Goal: Task Accomplishment & Management: Use online tool/utility

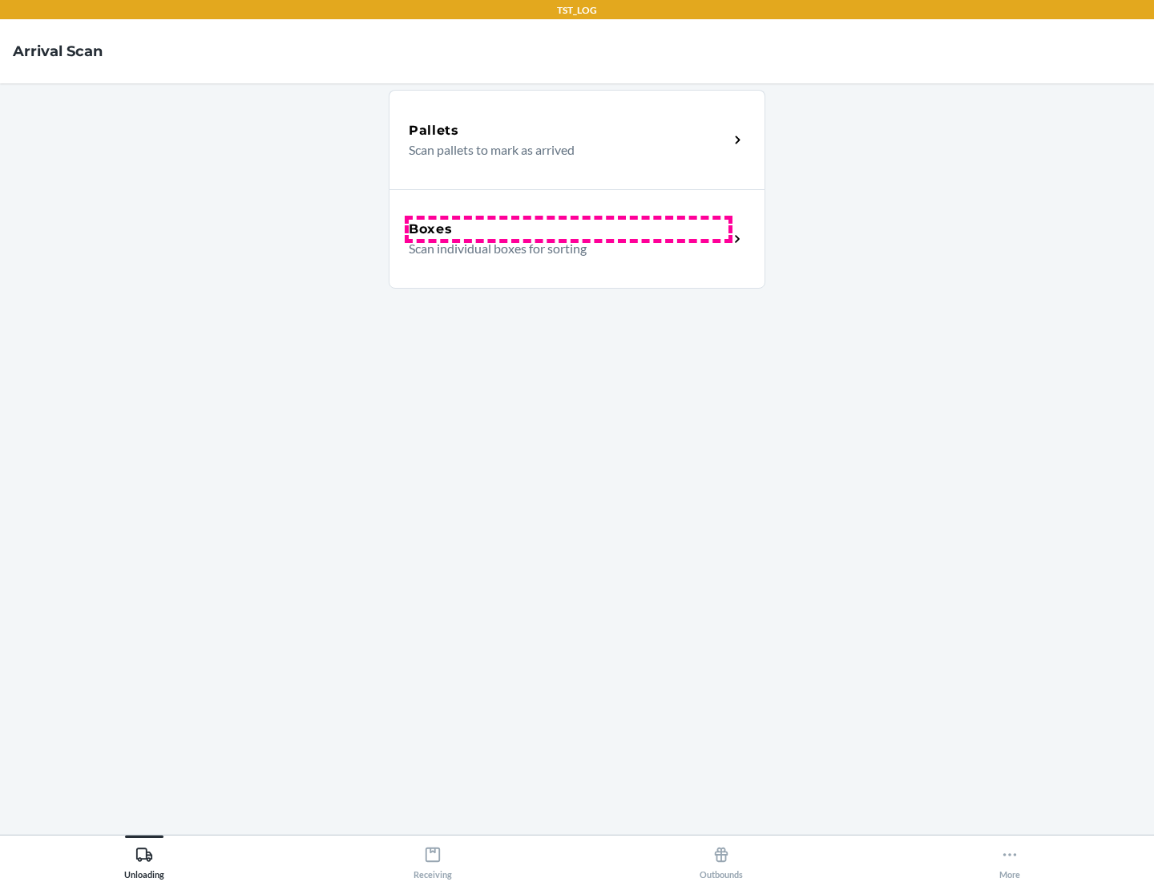
click at [568, 229] on div "Boxes" at bounding box center [569, 229] width 320 height 19
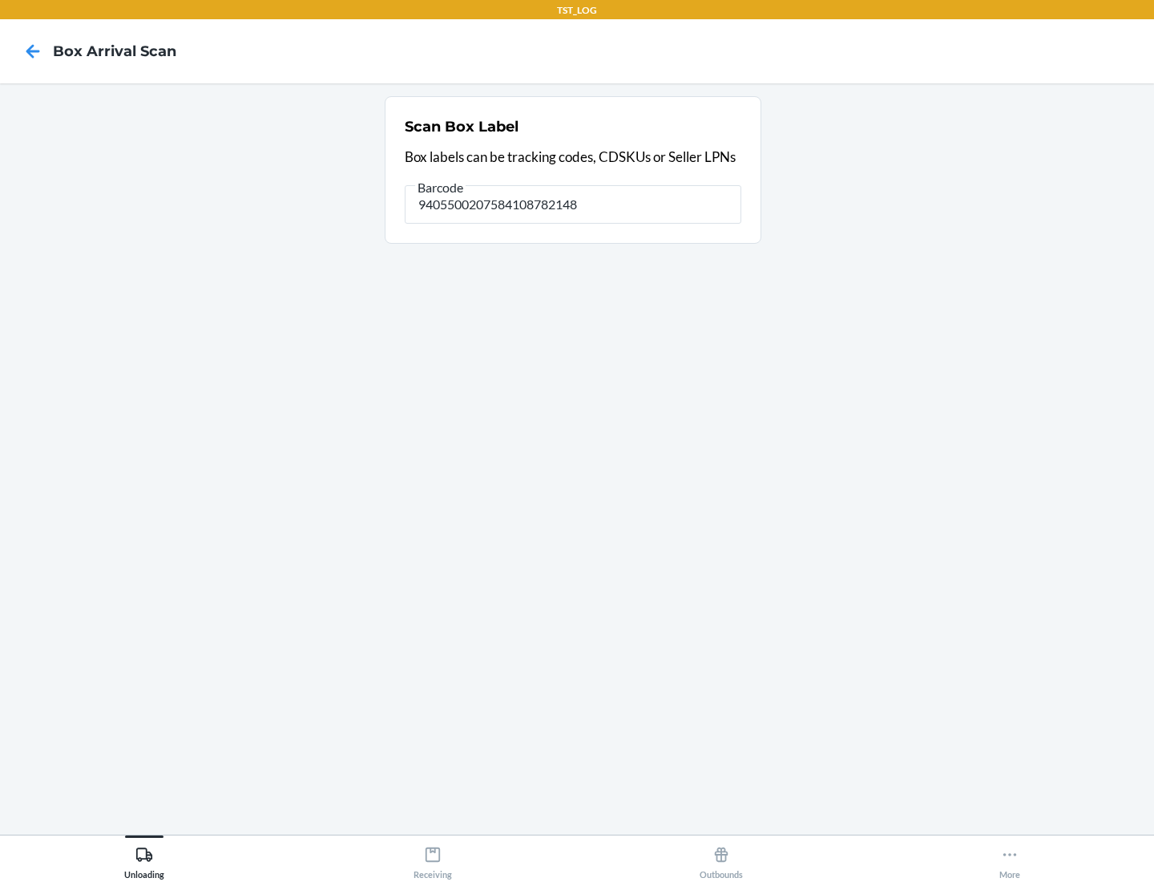
type input "9405500207584108782148"
